Goal: Register for event/course: Register for event/course

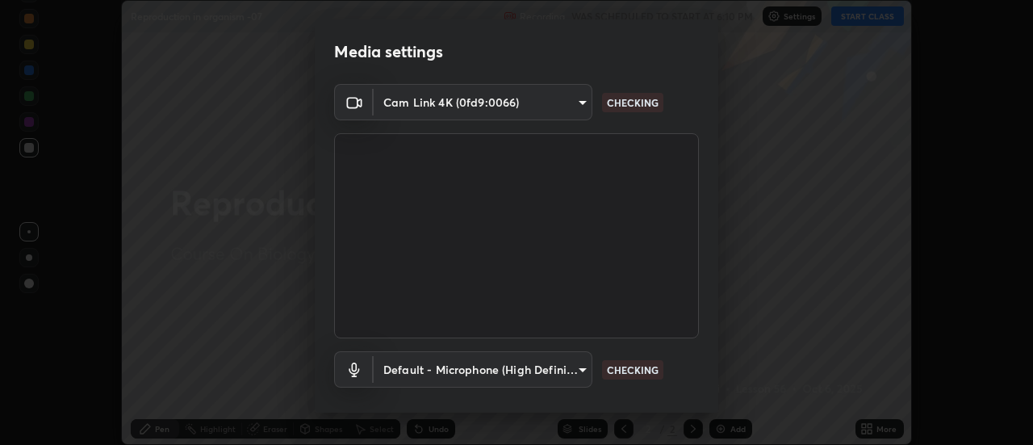
scroll to position [85, 0]
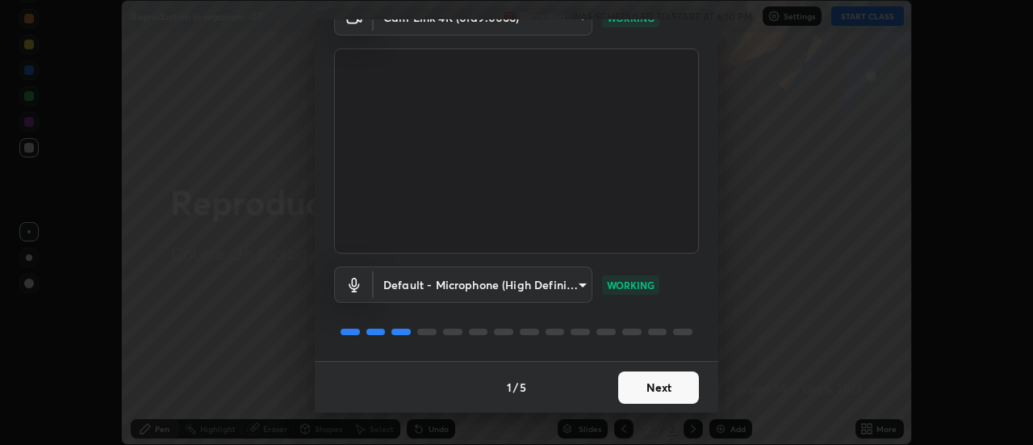
click at [652, 385] on button "Next" at bounding box center [658, 387] width 81 height 32
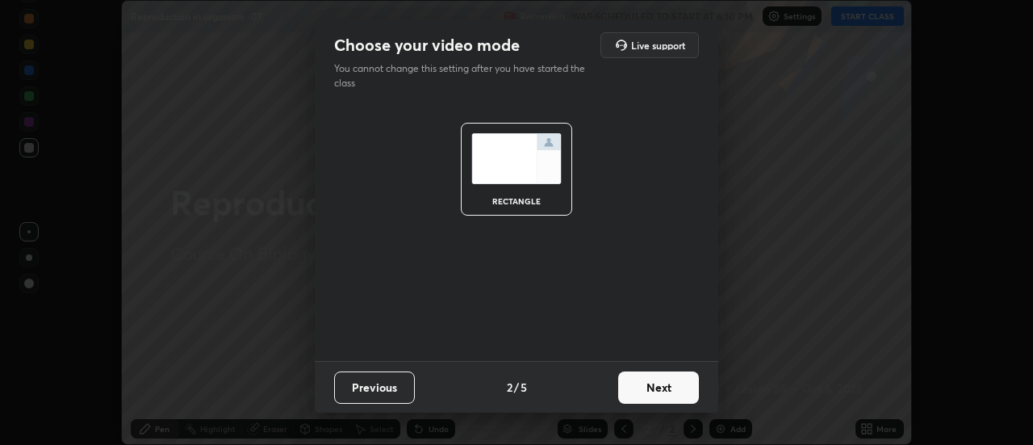
scroll to position [0, 0]
click at [649, 388] on button "Next" at bounding box center [658, 387] width 81 height 32
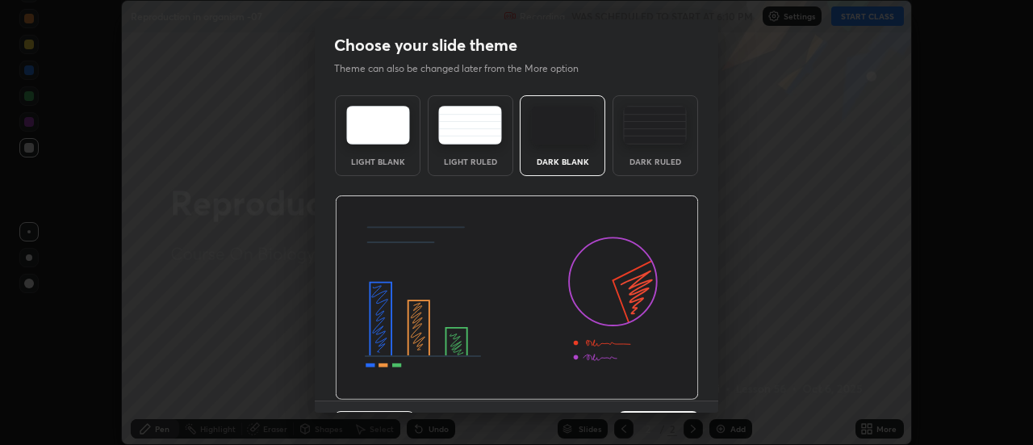
scroll to position [40, 0]
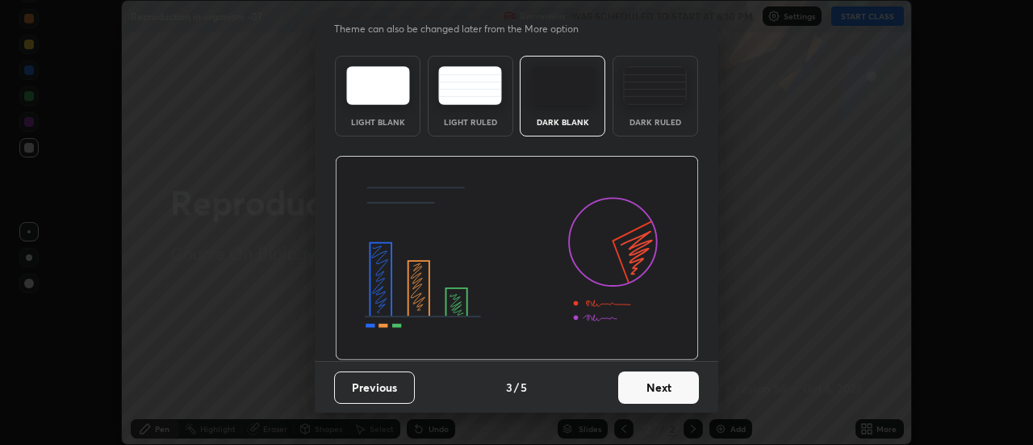
click at [650, 390] on button "Next" at bounding box center [658, 387] width 81 height 32
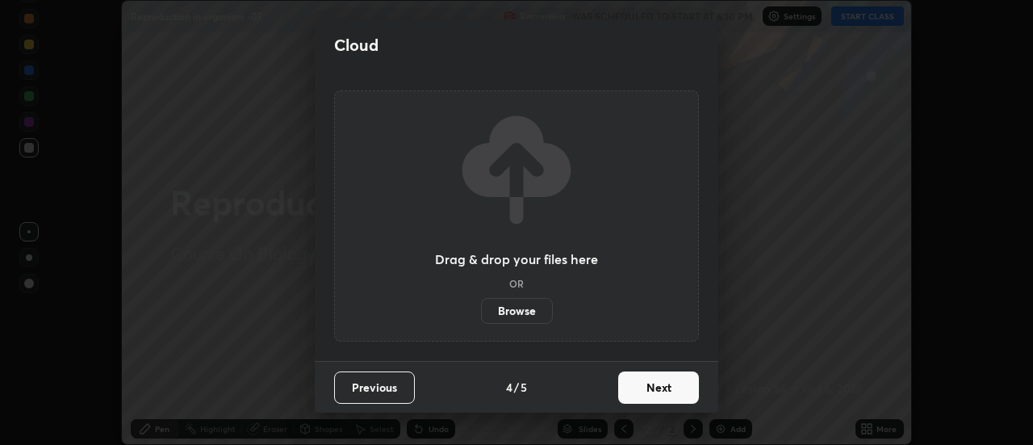
click at [648, 391] on button "Next" at bounding box center [658, 387] width 81 height 32
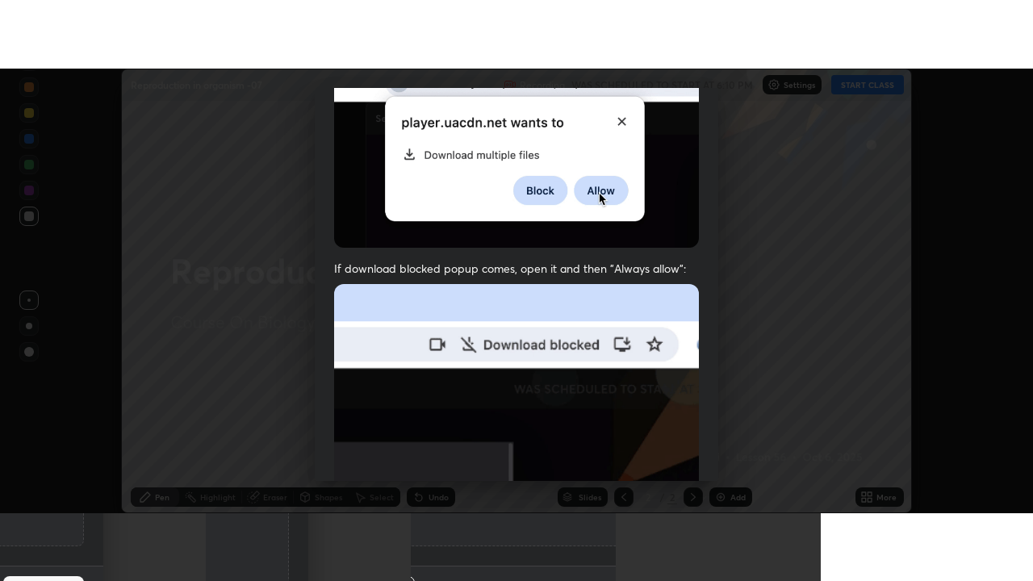
scroll to position [414, 0]
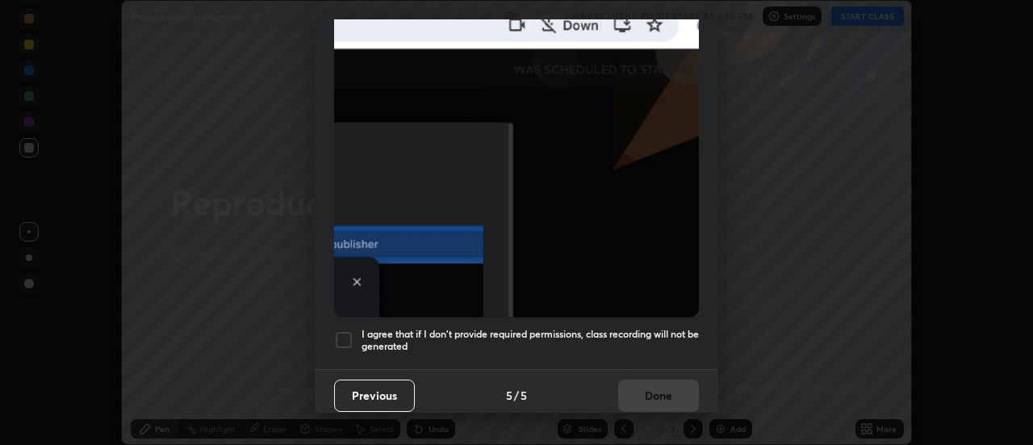
click at [341, 332] on div at bounding box center [343, 339] width 19 height 19
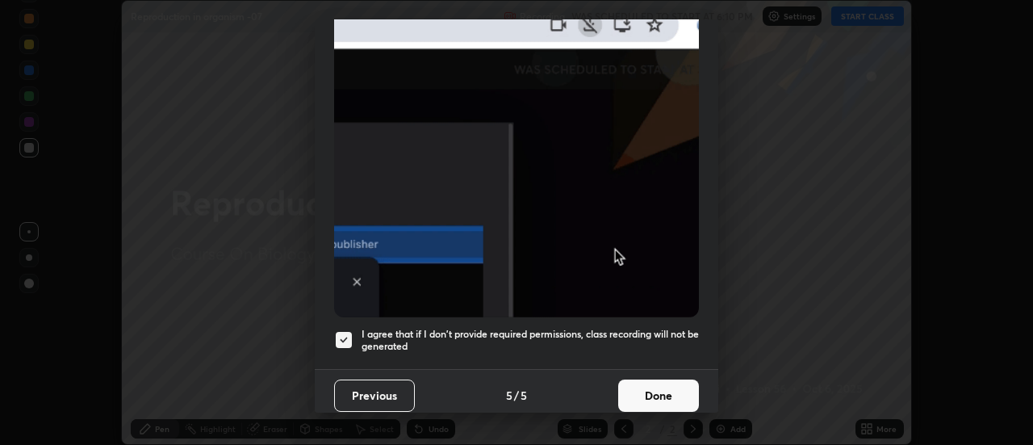
click at [659, 383] on button "Done" at bounding box center [658, 395] width 81 height 32
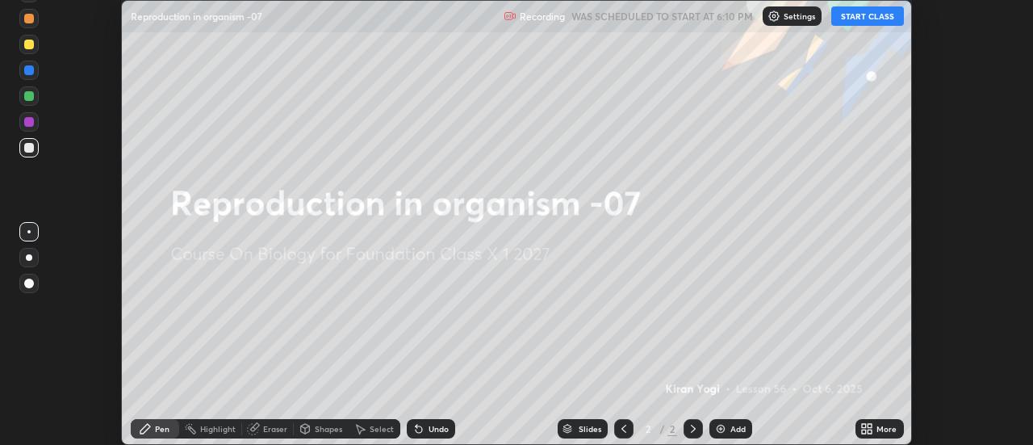
click at [865, 15] on button "START CLASS" at bounding box center [867, 15] width 73 height 19
click at [868, 426] on icon at bounding box center [870, 426] width 4 height 4
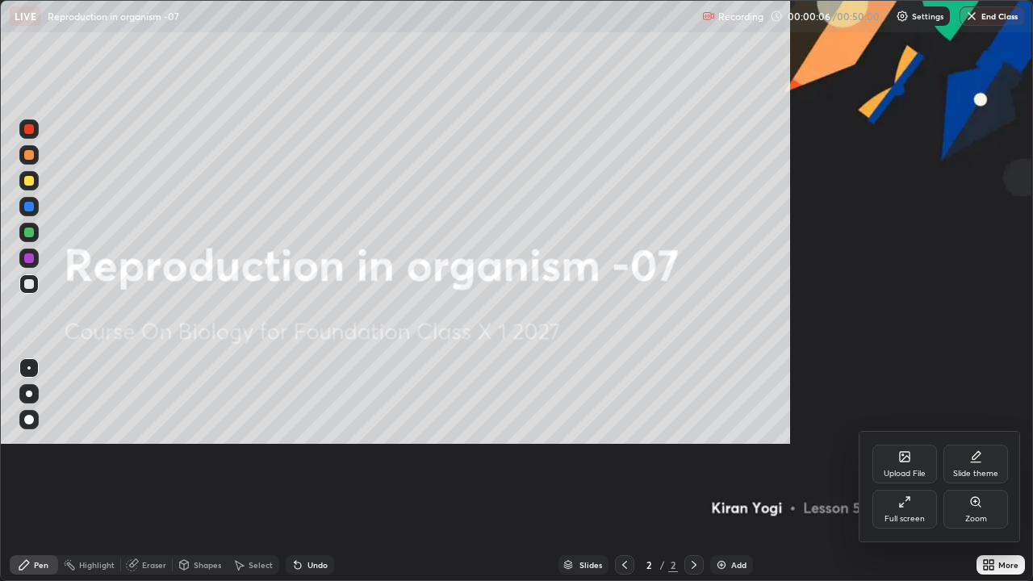
scroll to position [581, 1033]
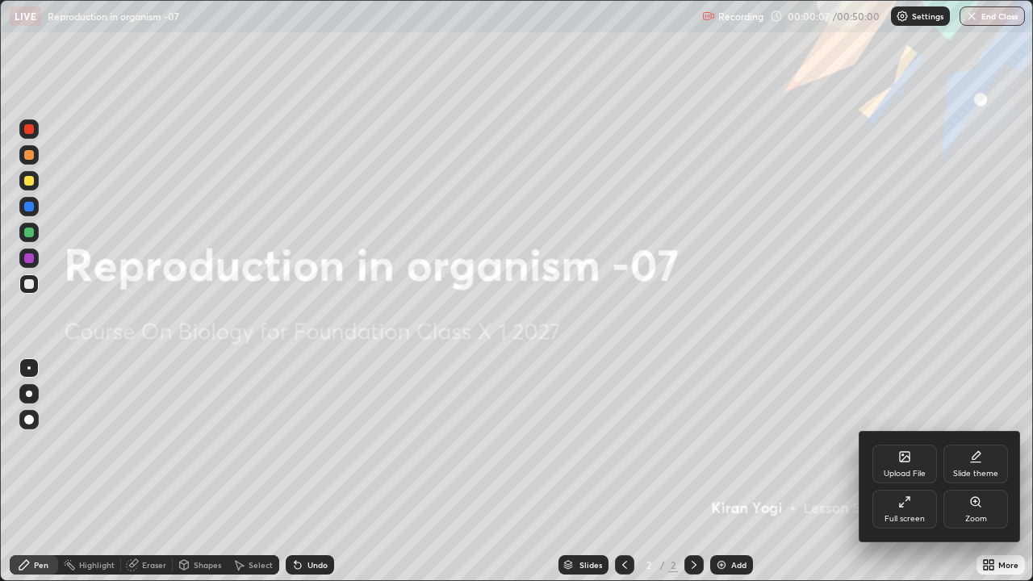
click at [729, 444] on div at bounding box center [516, 290] width 1033 height 581
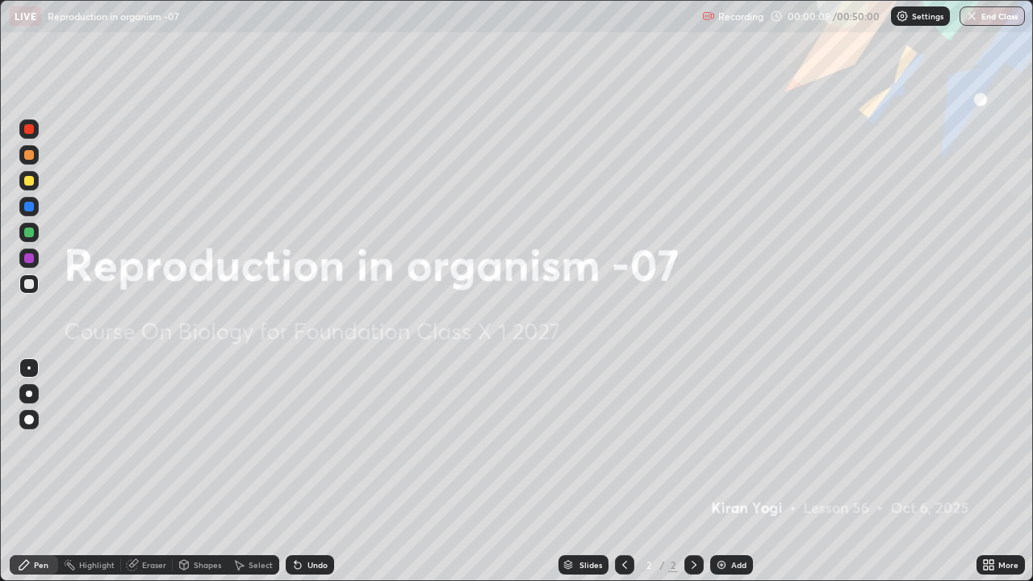
click at [720, 444] on img at bounding box center [721, 564] width 13 height 13
